Goal: Task Accomplishment & Management: Use online tool/utility

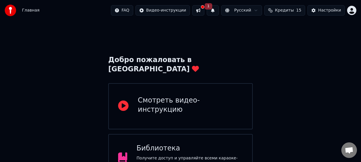
click at [219, 11] on button "1" at bounding box center [213, 10] width 12 height 10
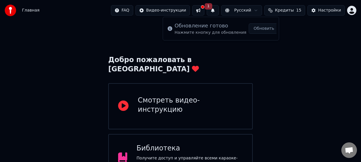
click at [219, 11] on button "1" at bounding box center [213, 10] width 12 height 10
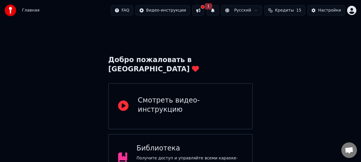
click at [203, 12] on button at bounding box center [198, 10] width 12 height 10
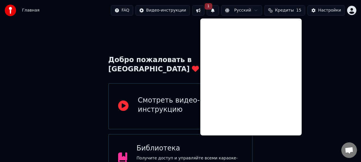
click at [204, 12] on button at bounding box center [198, 10] width 12 height 10
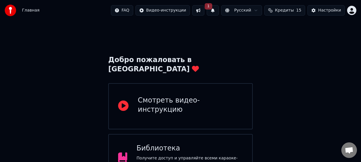
click at [219, 10] on button "1" at bounding box center [213, 10] width 12 height 10
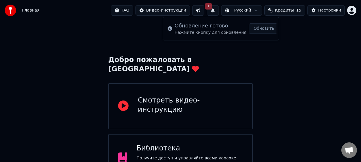
click at [257, 31] on button "Обновить" at bounding box center [264, 28] width 30 height 10
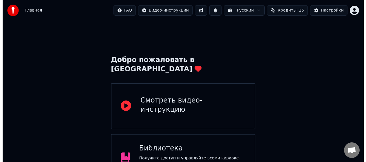
scroll to position [65, 0]
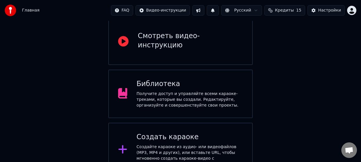
click at [174, 134] on div "Создать караоке Создайте караоке из аудио- или видеофайлов (MP3, MP4 и других),…" at bounding box center [190, 150] width 106 height 35
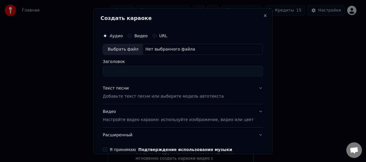
click at [119, 72] on input "Заголовок" at bounding box center [183, 71] width 160 height 10
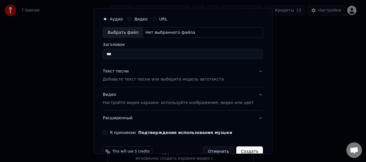
scroll to position [29, 0]
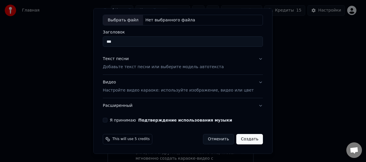
click at [107, 120] on button "Я принимаю Подтверждение использования музыки" at bounding box center [105, 120] width 5 height 5
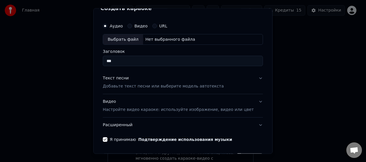
scroll to position [0, 0]
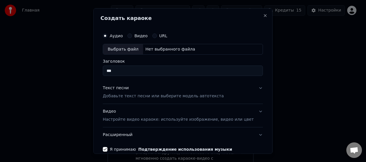
click at [163, 47] on div "Нет выбранного файла" at bounding box center [170, 49] width 54 height 6
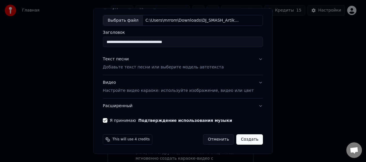
scroll to position [29, 0]
drag, startPoint x: 156, startPoint y: 42, endPoint x: 54, endPoint y: 40, distance: 102.4
click at [54, 40] on body "**********" at bounding box center [180, 56] width 361 height 242
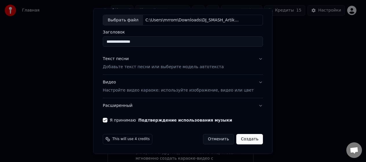
drag, startPoint x: 158, startPoint y: 41, endPoint x: 120, endPoint y: 45, distance: 38.2
click at [120, 45] on input "**********" at bounding box center [183, 41] width 160 height 10
type input "***"
click at [152, 106] on button "Расширенный" at bounding box center [183, 105] width 160 height 15
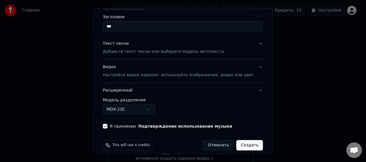
scroll to position [51, 0]
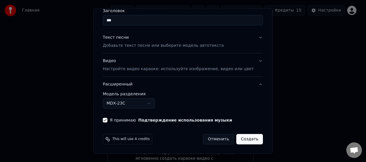
click at [142, 106] on body "Главная FAQ Видео-инструкции Русский Кредиты 15 Настройки Добро пожаловать в Yo…" at bounding box center [180, 56] width 361 height 242
click at [133, 106] on body "Главная FAQ Видео-инструкции Русский Кредиты 15 Настройки Добро пожаловать в Yo…" at bounding box center [180, 56] width 361 height 242
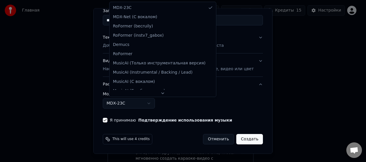
select select "**********"
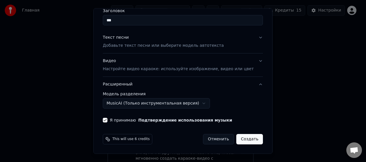
click at [243, 142] on button "Создать" at bounding box center [249, 139] width 27 height 10
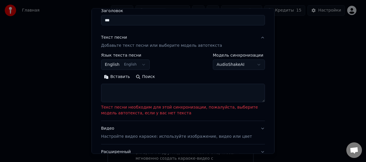
click at [131, 90] on textarea at bounding box center [183, 93] width 164 height 19
paste textarea "**********"
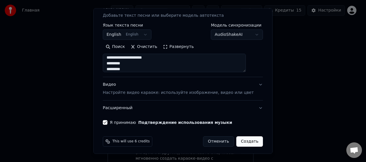
scroll to position [83, 0]
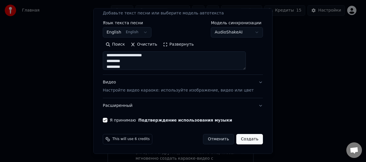
type textarea "**********"
click at [122, 106] on button "Расширенный" at bounding box center [183, 105] width 160 height 15
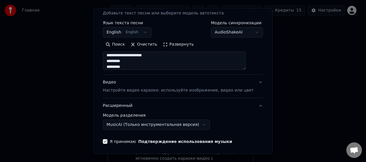
scroll to position [51, 0]
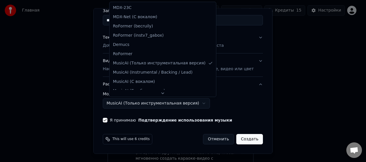
click at [203, 103] on body "Главная FAQ Видео-инструкции Русский Кредиты 15 Настройки Добро пожаловать в Yo…" at bounding box center [180, 56] width 361 height 242
click at [240, 94] on body "Главная FAQ Видео-инструкции Русский Кредиты 15 Настройки Добро пожаловать в Yo…" at bounding box center [180, 56] width 361 height 242
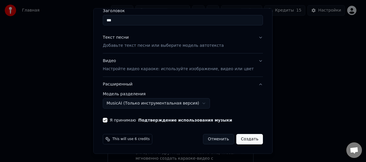
click at [244, 141] on button "Создать" at bounding box center [249, 139] width 27 height 10
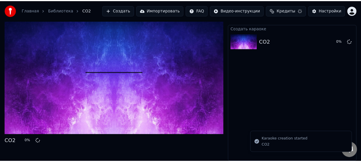
scroll to position [10, 0]
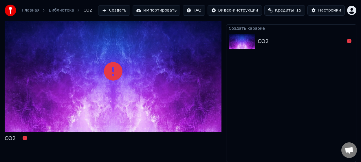
click at [309, 56] on div "Создать караоке CO2" at bounding box center [291, 93] width 130 height 138
click at [276, 38] on div "CO2" at bounding box center [301, 41] width 87 height 8
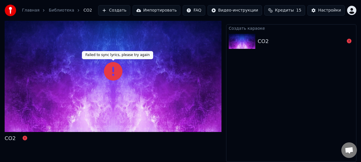
click at [113, 72] on icon at bounding box center [113, 71] width 19 height 19
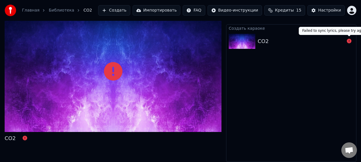
click at [349, 41] on icon at bounding box center [349, 41] width 5 height 5
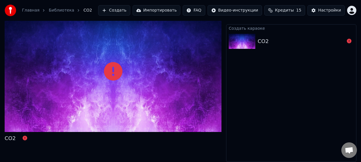
click at [345, 43] on div at bounding box center [348, 41] width 9 height 7
click at [321, 42] on div "CO2" at bounding box center [301, 41] width 87 height 8
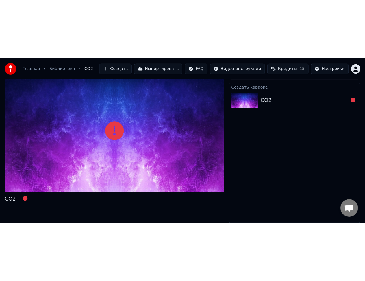
scroll to position [0, 0]
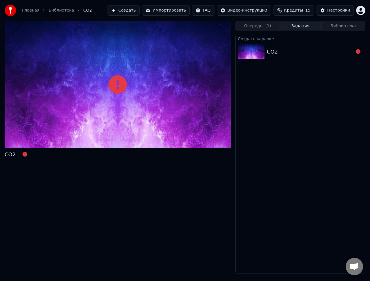
click at [344, 56] on div "CO2" at bounding box center [301, 52] width 130 height 20
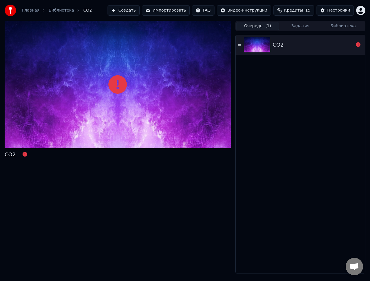
click at [251, 22] on button "Очередь ( 1 )" at bounding box center [257, 26] width 43 height 8
click at [303, 49] on div "CO2" at bounding box center [313, 45] width 81 height 8
click at [242, 44] on div "CO2" at bounding box center [301, 45] width 130 height 20
click at [300, 44] on div "CO2" at bounding box center [313, 45] width 81 height 8
click at [358, 46] on icon at bounding box center [358, 44] width 5 height 5
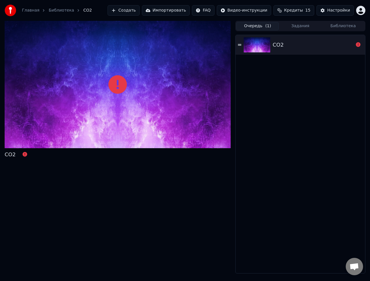
click at [139, 10] on button "Создать" at bounding box center [124, 10] width 32 height 10
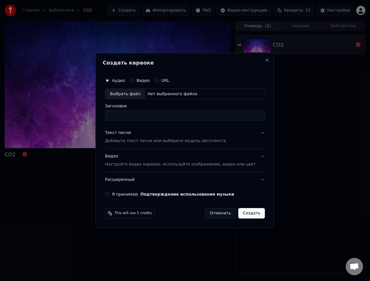
click at [134, 143] on p "Добавьте текст песни или выберите модель автотекста" at bounding box center [165, 141] width 121 height 6
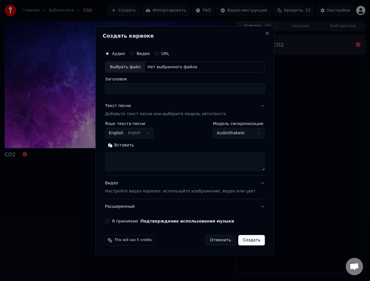
click at [120, 146] on button "Вставить" at bounding box center [121, 145] width 32 height 9
click at [137, 162] on button "Расширенный" at bounding box center [185, 206] width 160 height 15
type textarea "**********"
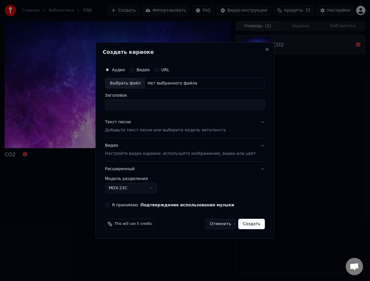
click at [143, 162] on button "MDX-23C" at bounding box center [131, 188] width 52 height 10
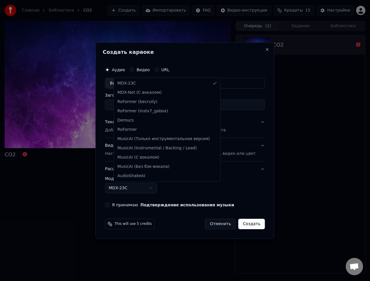
select select "**********"
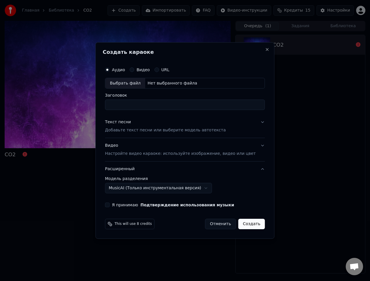
click at [137, 102] on input "Заголовок" at bounding box center [185, 105] width 160 height 10
click at [164, 82] on div "Нет выбранного файла" at bounding box center [172, 83] width 54 height 6
drag, startPoint x: 161, startPoint y: 104, endPoint x: 14, endPoint y: 102, distance: 147.0
click at [14, 102] on body "**********" at bounding box center [185, 140] width 370 height 281
drag, startPoint x: 174, startPoint y: 106, endPoint x: 124, endPoint y: 109, distance: 49.8
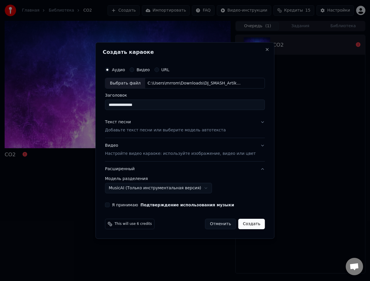
click at [124, 109] on input "**********" at bounding box center [185, 105] width 160 height 10
type input "***"
click at [110, 162] on button "Я принимаю Подтверждение использования музыки" at bounding box center [107, 205] width 5 height 5
click at [249, 162] on button "Создать" at bounding box center [251, 224] width 27 height 10
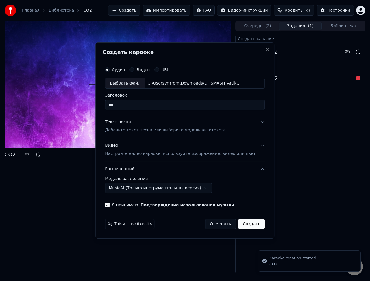
select select "******"
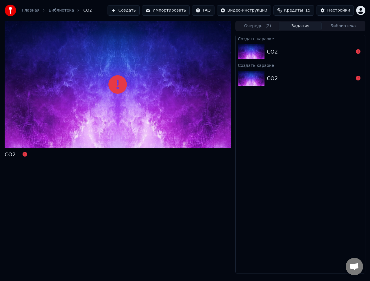
click at [348, 52] on div "CO2" at bounding box center [310, 52] width 87 height 8
click at [357, 52] on icon at bounding box center [358, 51] width 5 height 5
click at [254, 53] on img at bounding box center [251, 51] width 27 height 15
click at [252, 54] on img at bounding box center [251, 51] width 27 height 15
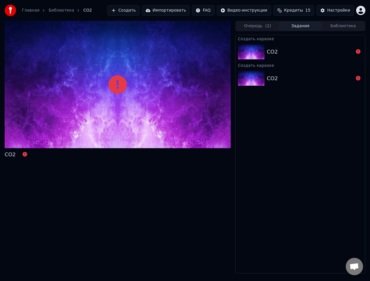
click at [252, 54] on img at bounding box center [251, 51] width 27 height 15
click at [137, 11] on button "Создать" at bounding box center [124, 10] width 32 height 10
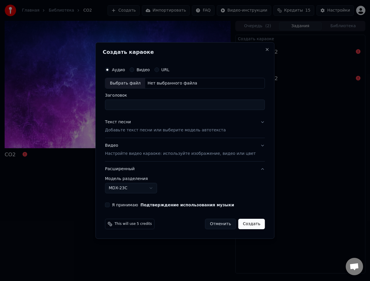
click at [169, 83] on div "Нет выбранного файла" at bounding box center [172, 83] width 54 height 6
type input "**********"
click at [142, 134] on button "Текст песни Добавьте текст песни или выберите модель автотекста" at bounding box center [185, 126] width 160 height 23
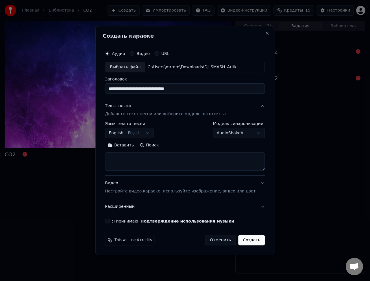
click at [133, 114] on p "Добавьте текст песни или выберите модель автотекста" at bounding box center [165, 114] width 121 height 6
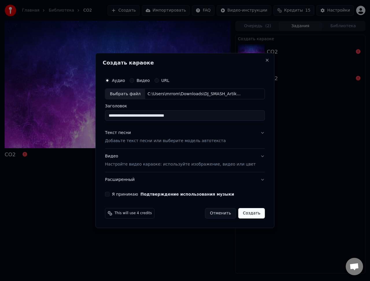
click at [119, 138] on p "Добавьте текст песни или выберите модель автотекста" at bounding box center [165, 141] width 121 height 6
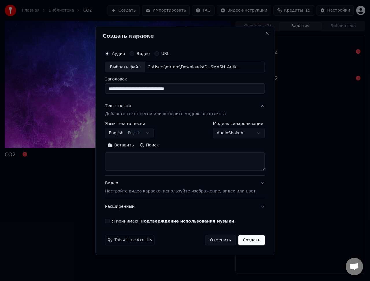
click at [127, 146] on button "Вставить" at bounding box center [121, 145] width 32 height 9
click at [129, 162] on div "Видео Настройте видео караоке: используйте изображение, видео или цвет" at bounding box center [180, 188] width 151 height 14
type textarea "**********"
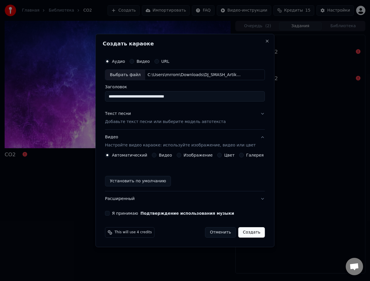
click at [120, 141] on div "Видео Настройте видео караоке: используйте изображение, видео или цвет" at bounding box center [180, 142] width 151 height 14
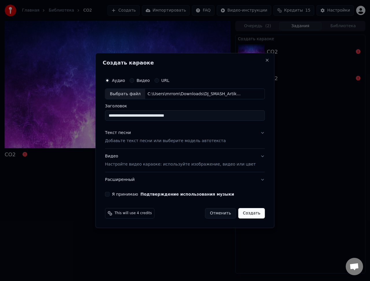
click at [126, 162] on button "Расширенный" at bounding box center [185, 179] width 160 height 15
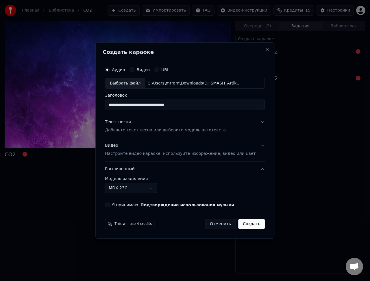
click at [126, 162] on body "**********" at bounding box center [185, 140] width 370 height 281
drag, startPoint x: 199, startPoint y: 104, endPoint x: 167, endPoint y: 112, distance: 32.4
click at [167, 112] on div "**********" at bounding box center [185, 136] width 165 height 148
drag, startPoint x: 160, startPoint y: 105, endPoint x: 67, endPoint y: 105, distance: 92.6
click at [68, 105] on body "**********" at bounding box center [185, 140] width 370 height 281
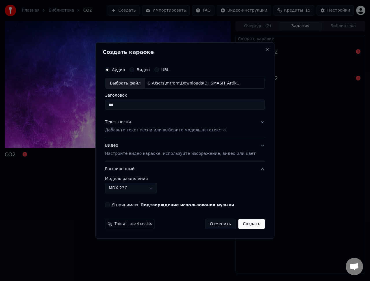
click at [126, 106] on input "***" at bounding box center [185, 105] width 160 height 10
type input "**********"
click at [110, 162] on button "Я принимаю Подтверждение использования музыки" at bounding box center [107, 205] width 5 height 5
click at [241, 162] on button "Создать" at bounding box center [251, 224] width 27 height 10
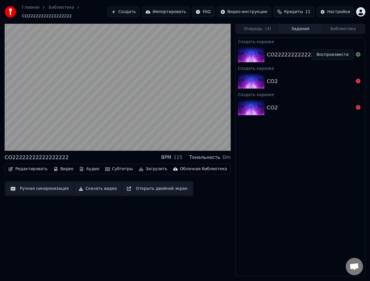
click at [138, 14] on button "Создать" at bounding box center [124, 12] width 32 height 10
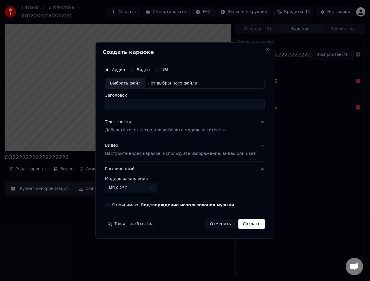
click at [178, 84] on div "Нет выбранного файла" at bounding box center [172, 83] width 54 height 6
drag, startPoint x: 196, startPoint y: 104, endPoint x: 168, endPoint y: 109, distance: 29.1
click at [168, 109] on input "**********" at bounding box center [185, 105] width 160 height 10
drag, startPoint x: 160, startPoint y: 106, endPoint x: 35, endPoint y: 106, distance: 125.0
click at [35, 106] on body "**********" at bounding box center [185, 140] width 370 height 281
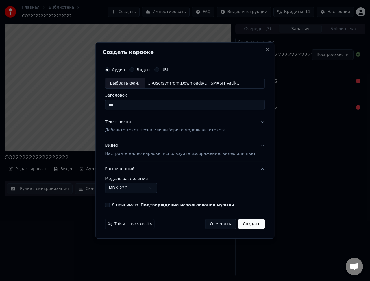
type input "***"
click at [153, 162] on body "Главная Библиотека CO22222222222222222 Создать Импортировать FAQ Видео-инструкц…" at bounding box center [185, 140] width 370 height 281
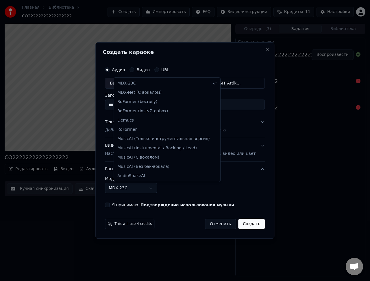
select select "**********"
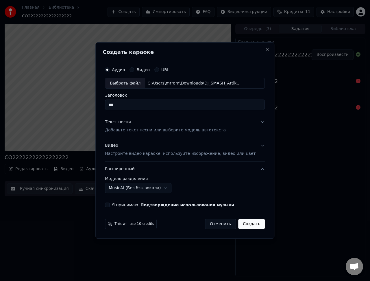
click at [110, 162] on button "Я принимаю Подтверждение использования музыки" at bounding box center [107, 205] width 5 height 5
click at [132, 126] on div "Текст песни Добавьте текст песни или выберите модель автотекста" at bounding box center [165, 126] width 121 height 14
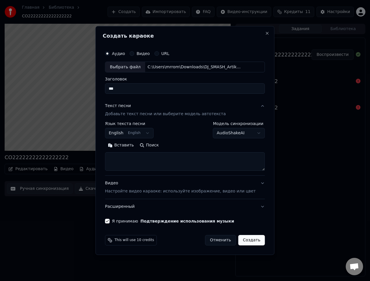
click at [135, 158] on textarea at bounding box center [185, 161] width 160 height 19
click at [131, 144] on button "Вставить" at bounding box center [121, 145] width 32 height 9
click at [150, 162] on p "Настройте видео караоке: используйте изображение, видео или цвет" at bounding box center [180, 191] width 151 height 6
type textarea "**********"
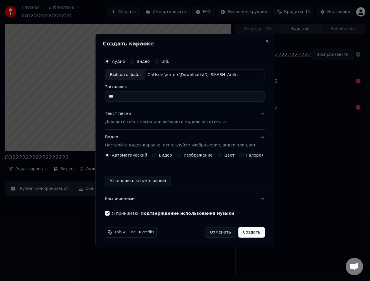
click at [249, 162] on button "Создать" at bounding box center [251, 232] width 27 height 10
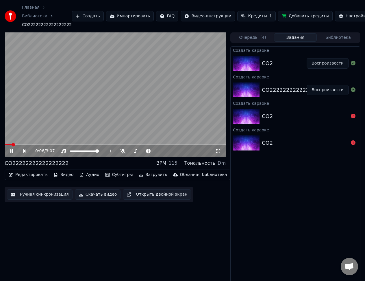
click at [29, 144] on span at bounding box center [115, 144] width 221 height 1
click at [40, 144] on span at bounding box center [115, 144] width 221 height 1
click at [53, 143] on video at bounding box center [115, 94] width 221 height 124
click at [61, 145] on span at bounding box center [115, 144] width 221 height 1
click at [8, 152] on div "0:48 / 3:07" at bounding box center [115, 151] width 217 height 6
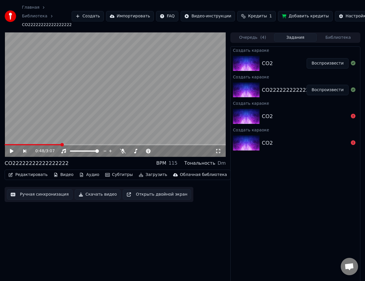
click at [12, 151] on icon at bounding box center [11, 151] width 3 height 4
click at [174, 142] on video at bounding box center [115, 94] width 221 height 124
click at [173, 144] on span at bounding box center [115, 144] width 221 height 1
click at [9, 152] on div "2:23 / 3:07" at bounding box center [115, 151] width 217 height 6
click at [11, 152] on icon at bounding box center [11, 151] width 3 height 4
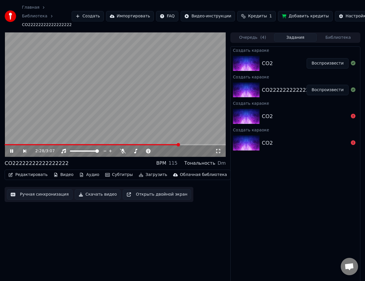
click at [193, 143] on video at bounding box center [115, 94] width 221 height 124
click at [193, 144] on video at bounding box center [115, 94] width 221 height 124
click at [194, 145] on span at bounding box center [115, 144] width 221 height 1
click at [169, 152] on span at bounding box center [169, 150] width 29 height 1
click at [161, 152] on div at bounding box center [174, 151] width 47 height 6
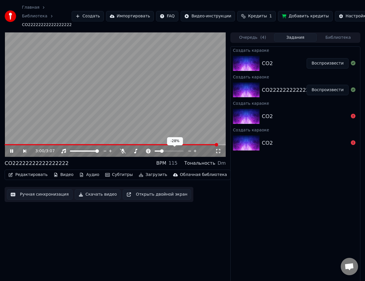
click at [161, 150] on span at bounding box center [158, 150] width 6 height 1
click at [169, 150] on div at bounding box center [174, 151] width 47 height 6
click at [171, 150] on div at bounding box center [174, 151] width 47 height 6
click at [170, 151] on span at bounding box center [169, 150] width 29 height 1
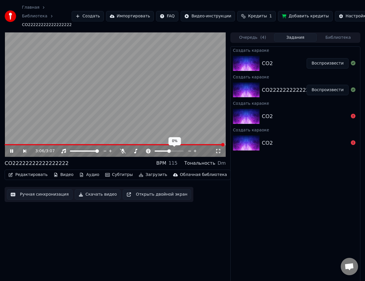
click at [169, 152] on span at bounding box center [169, 150] width 3 height 3
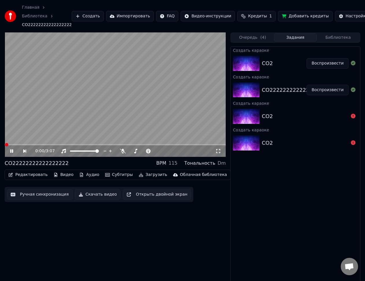
click at [277, 62] on div "CO2" at bounding box center [284, 63] width 45 height 8
click at [337, 62] on button "Воспроизвести" at bounding box center [328, 63] width 42 height 10
click at [318, 61] on button "Воспроизвести" at bounding box center [328, 63] width 42 height 10
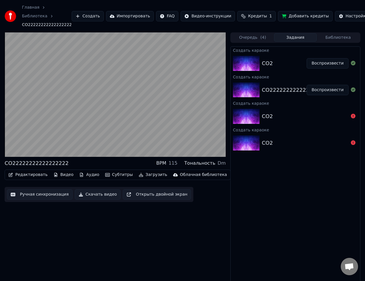
click at [324, 90] on button "Воспроизвести" at bounding box center [328, 90] width 42 height 10
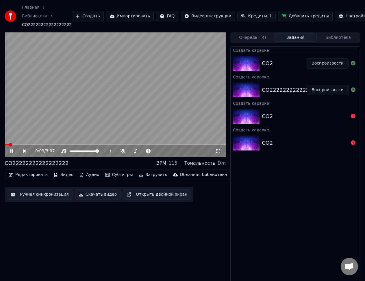
click at [288, 113] on div "CO2" at bounding box center [305, 116] width 87 height 8
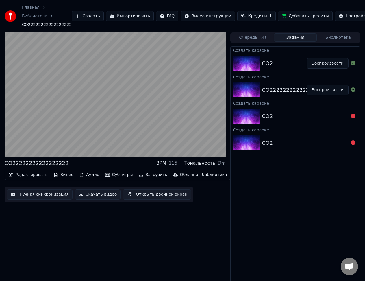
click at [248, 17] on span "Кредиты" at bounding box center [257, 16] width 19 height 6
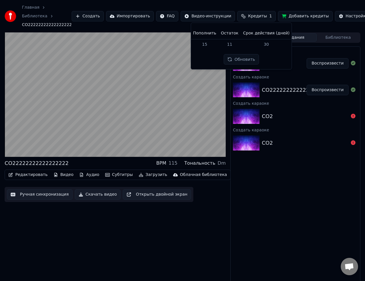
click at [87, 18] on button "Создать" at bounding box center [88, 16] width 32 height 10
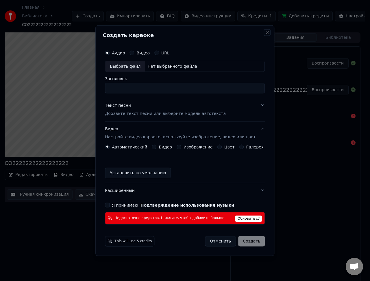
click at [265, 34] on button "Close" at bounding box center [267, 32] width 5 height 5
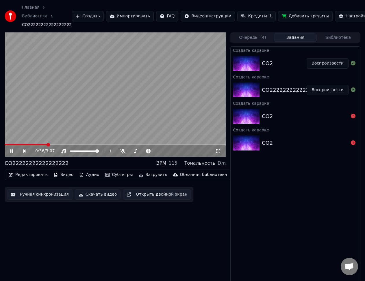
click at [10, 152] on icon at bounding box center [15, 151] width 13 height 5
